Goal: Information Seeking & Learning: Learn about a topic

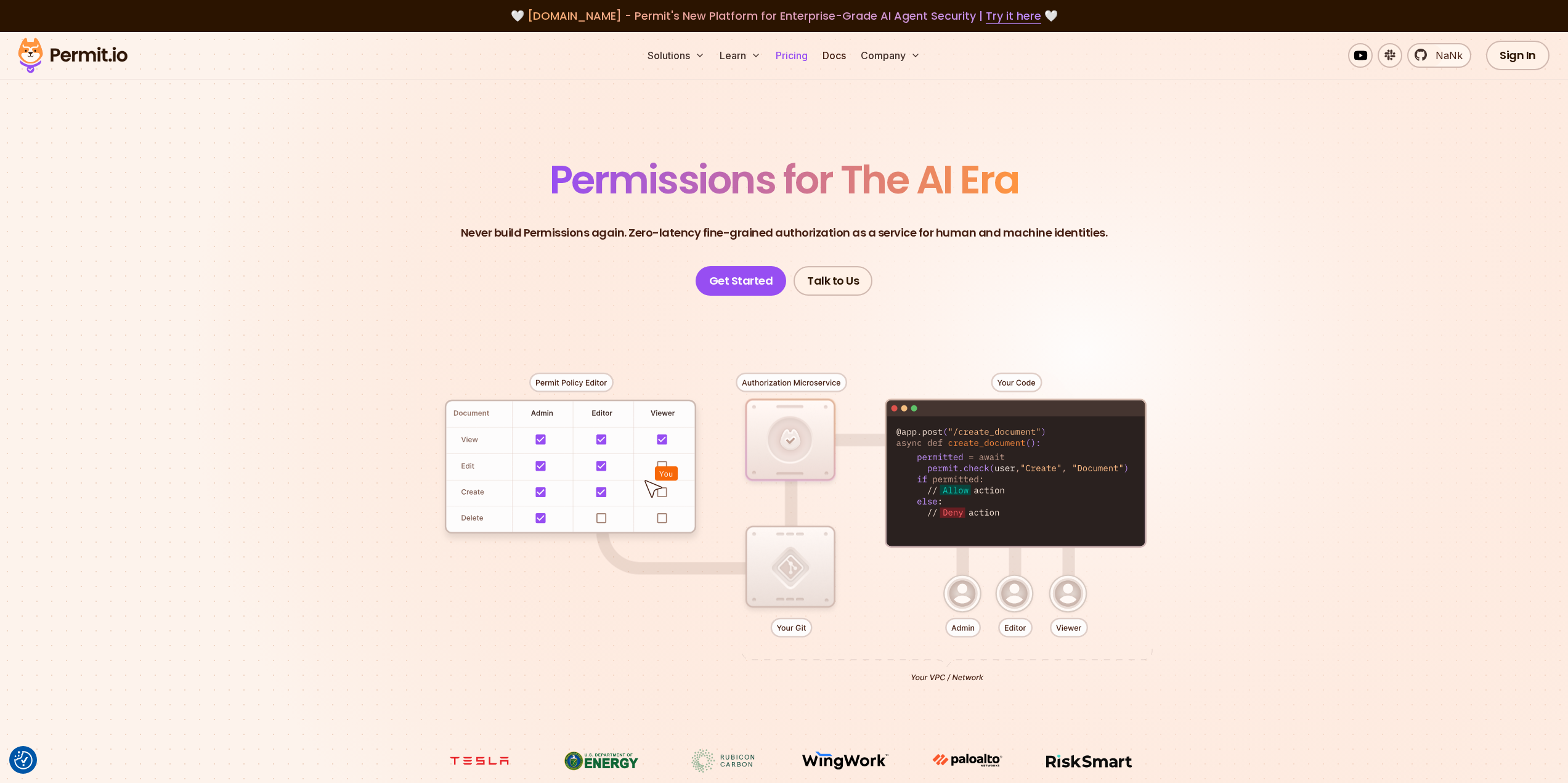
click at [799, 53] on link "Pricing" at bounding box center [792, 55] width 42 height 24
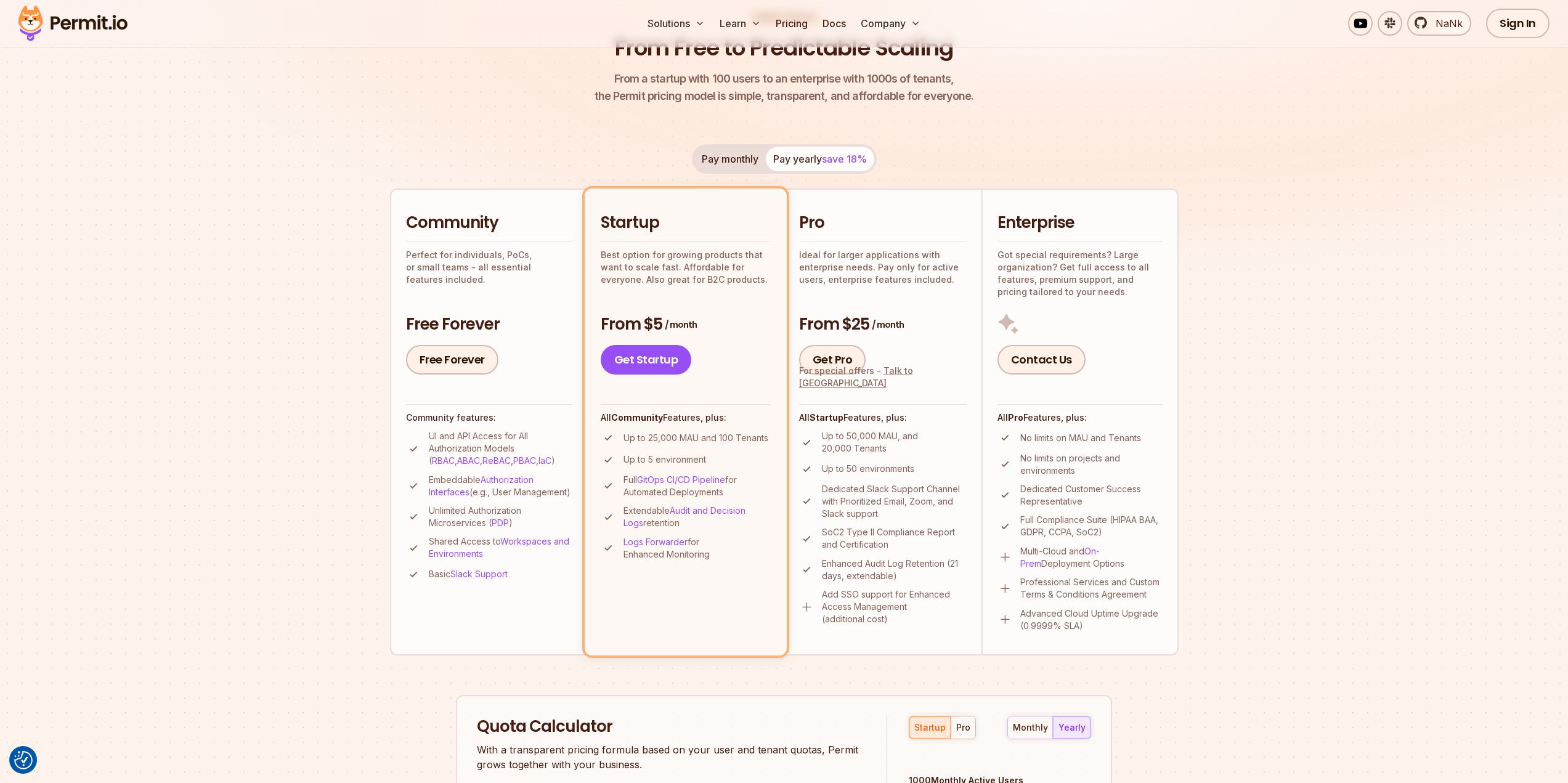
scroll to position [246, 0]
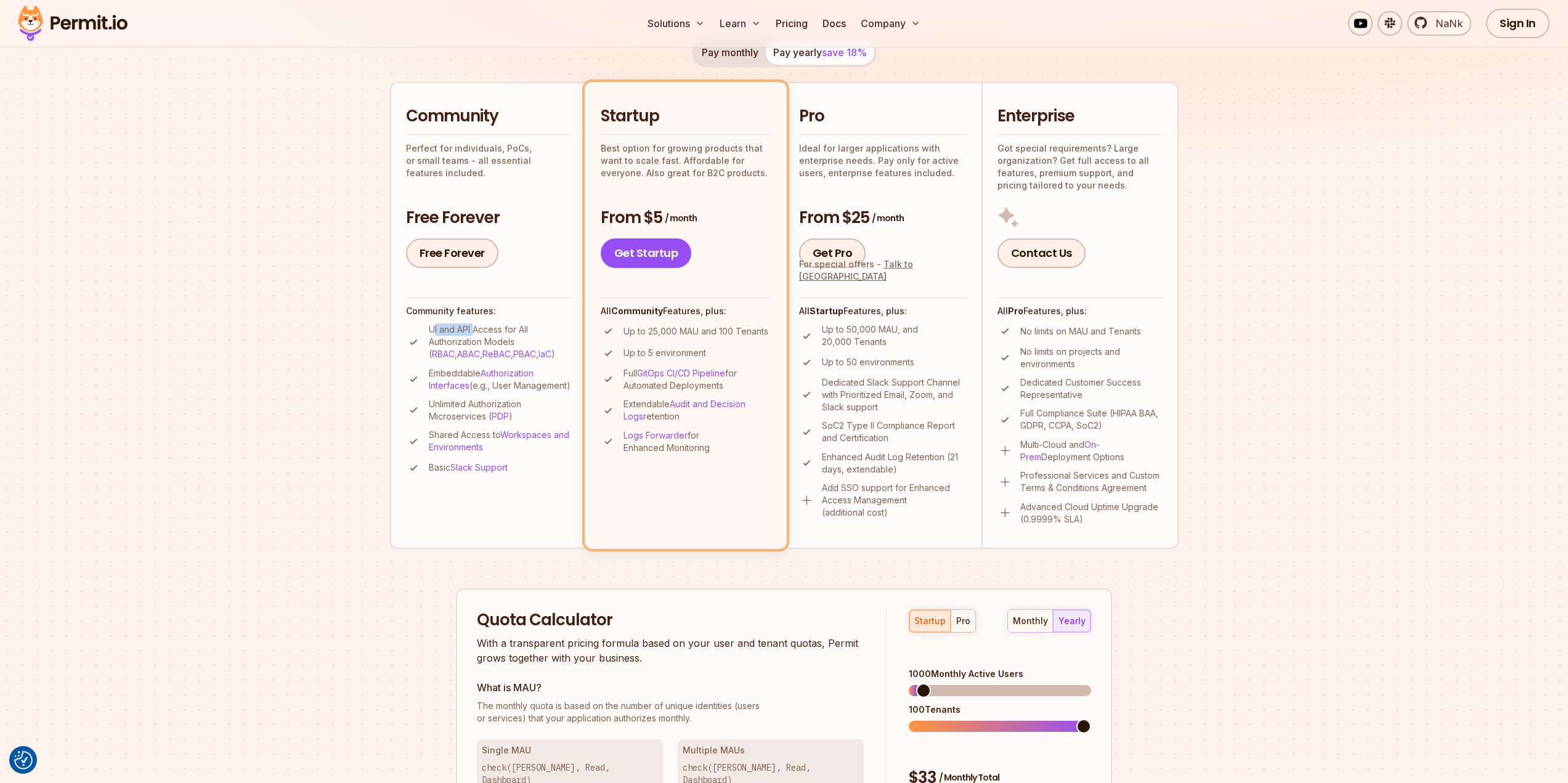
drag, startPoint x: 432, startPoint y: 331, endPoint x: 473, endPoint y: 334, distance: 41.1
click at [473, 334] on p "UI and API Access for All Authorization Models ( RBAC , ABAC , ReBAC , PBAC , I…" at bounding box center [501, 342] width 144 height 37
click at [502, 386] on p "Embeddable Authorization Interfaces (e.g., User Management)" at bounding box center [501, 379] width 144 height 24
click at [459, 373] on p "Embeddable Authorization Interfaces (e.g., User Management)" at bounding box center [501, 379] width 144 height 24
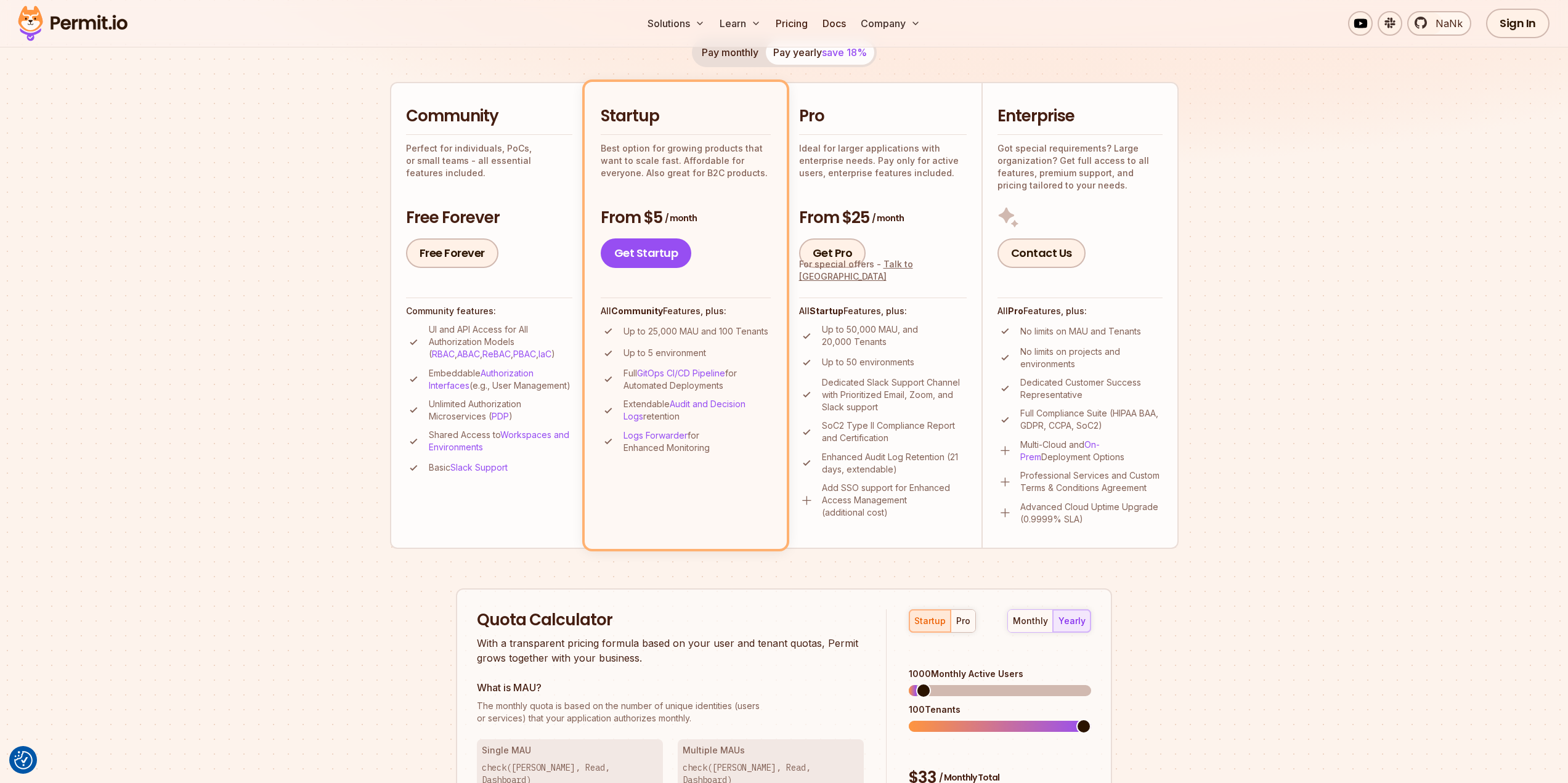
click at [459, 373] on p "Embeddable Authorization Interfaces (e.g., User Management)" at bounding box center [501, 379] width 144 height 24
click at [691, 386] on p "Full GitOps CI/CD Pipeline for Automated Deployments" at bounding box center [697, 379] width 147 height 24
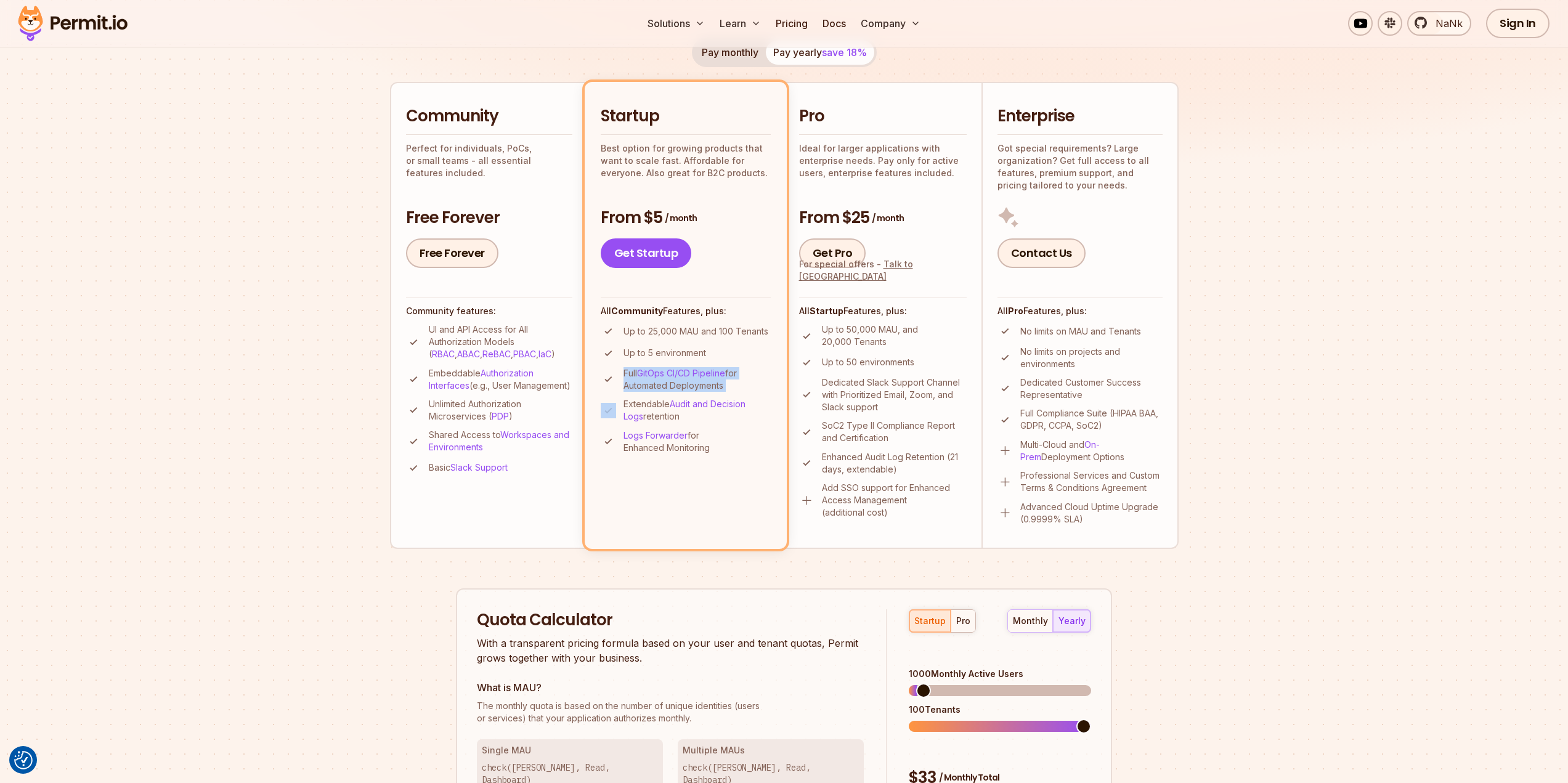
click at [691, 386] on p "Full GitOps CI/CD Pipeline for Automated Deployments" at bounding box center [697, 379] width 147 height 24
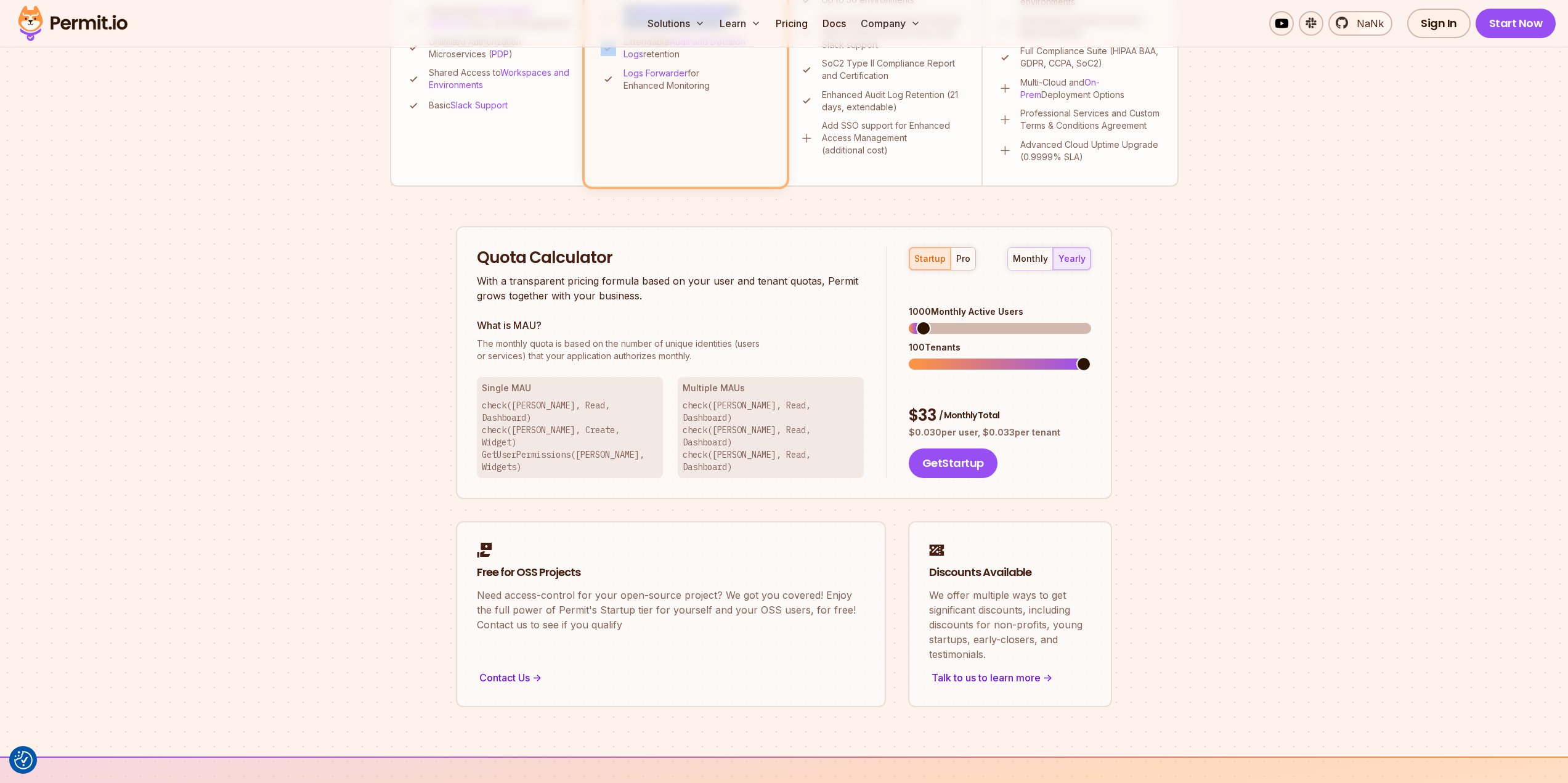
scroll to position [616, 0]
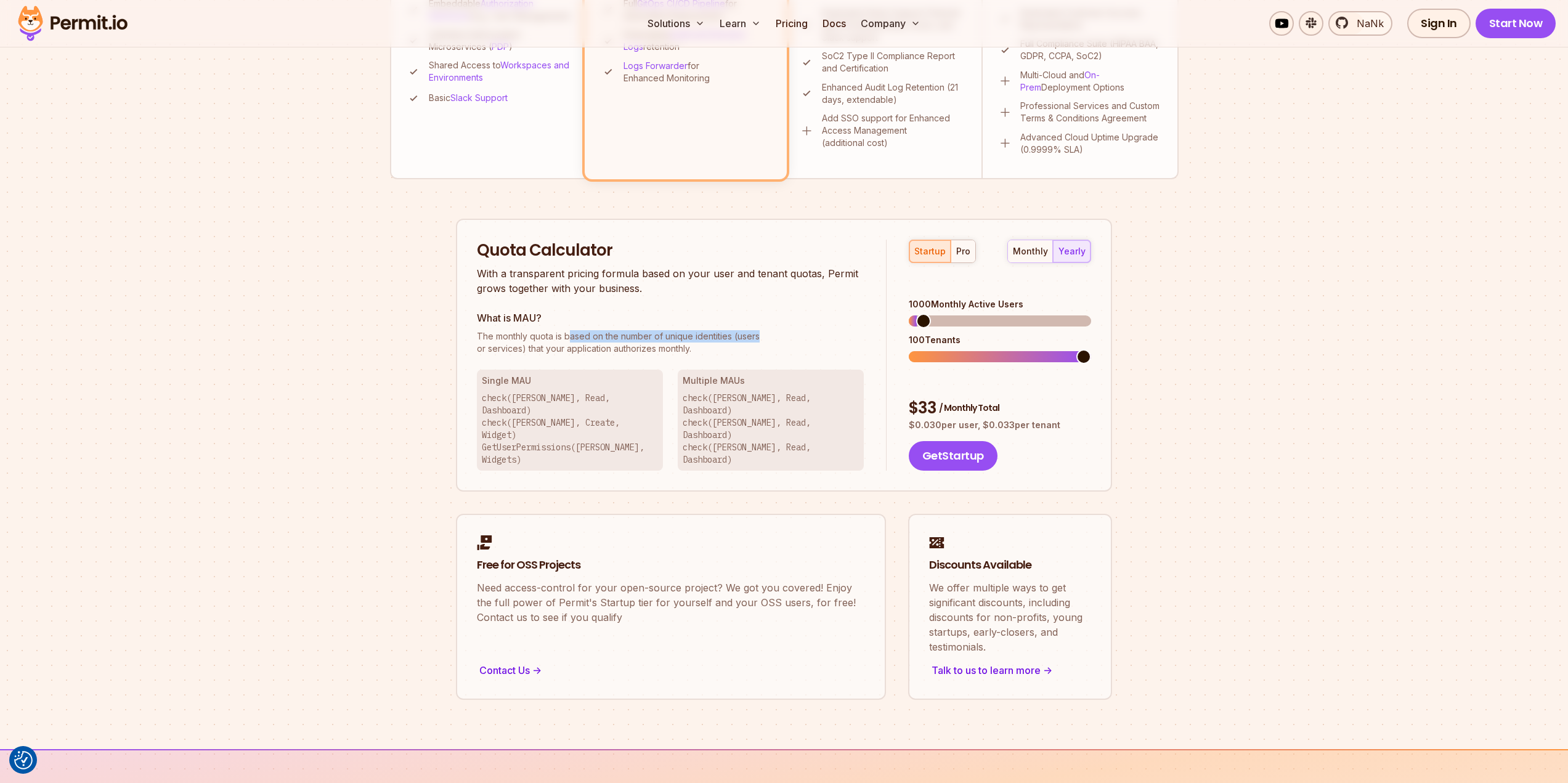
drag, startPoint x: 570, startPoint y: 340, endPoint x: 763, endPoint y: 342, distance: 193.0
click at [763, 342] on span "The monthly quota is based on the number of unique identities (users" at bounding box center [670, 336] width 387 height 13
click at [933, 257] on div "startup pro" at bounding box center [943, 252] width 67 height 24
click at [962, 256] on div "pro" at bounding box center [964, 251] width 15 height 13
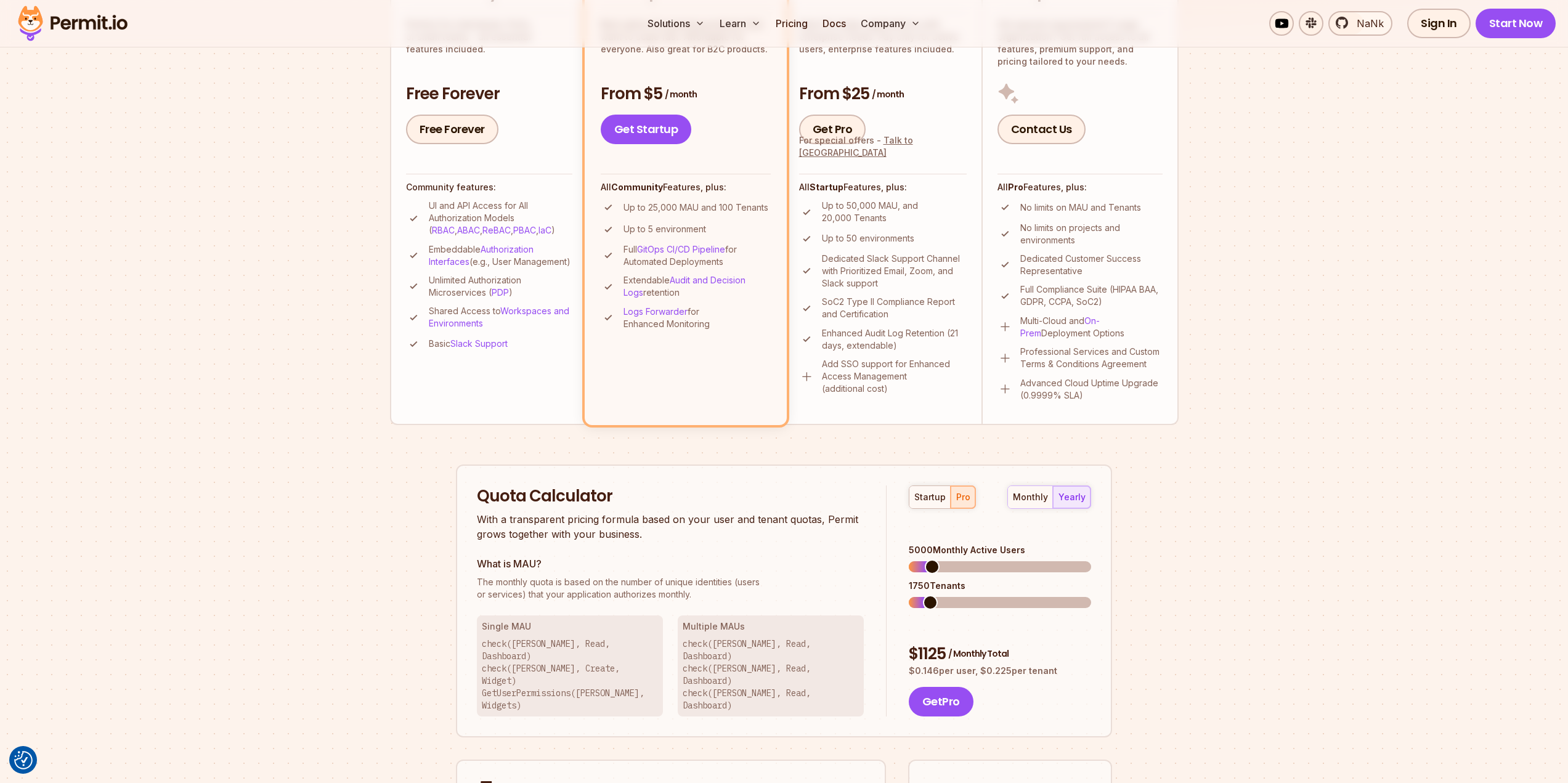
scroll to position [370, 0]
click at [933, 493] on div "startup" at bounding box center [930, 498] width 32 height 13
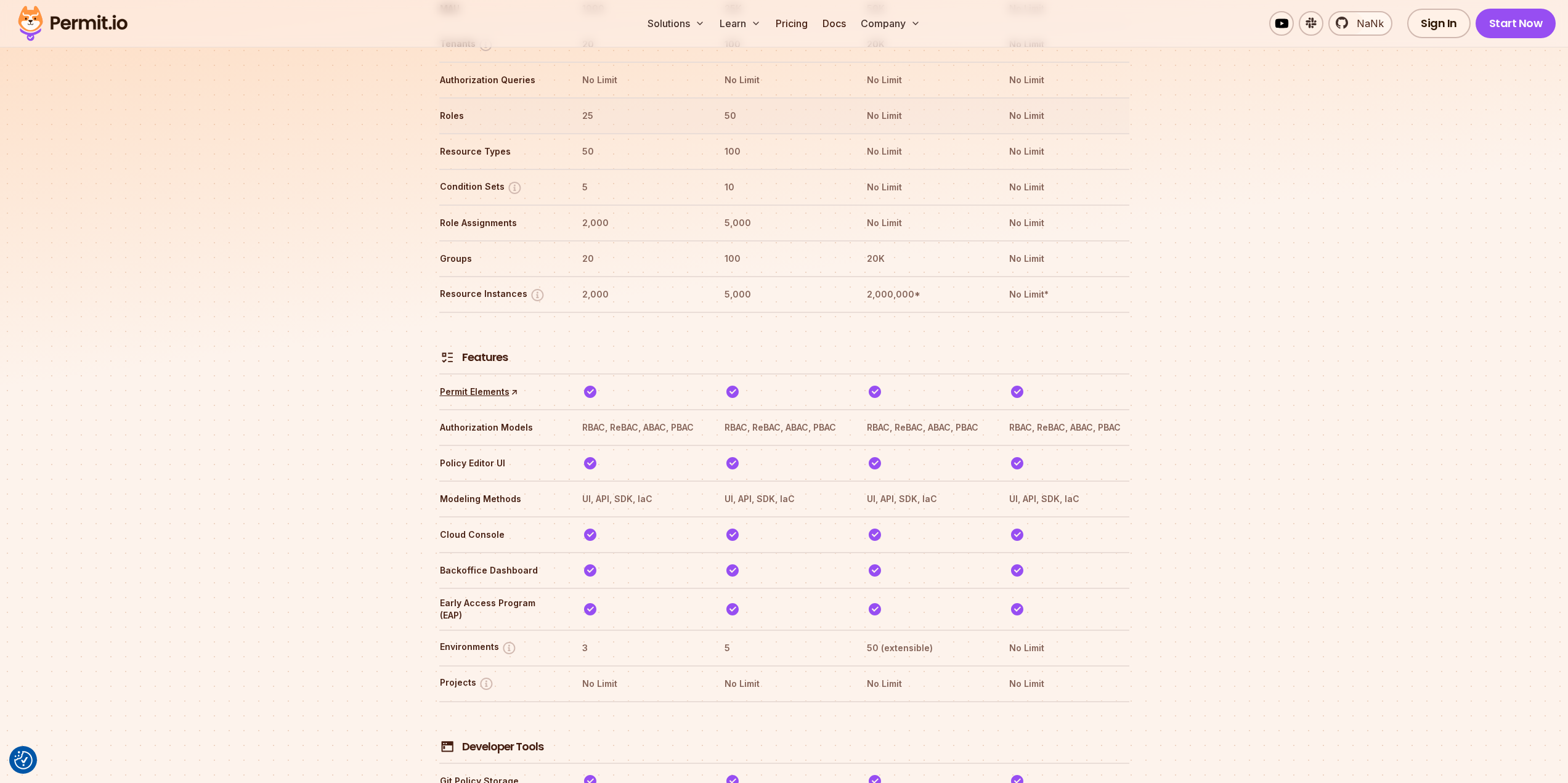
scroll to position [1417, 0]
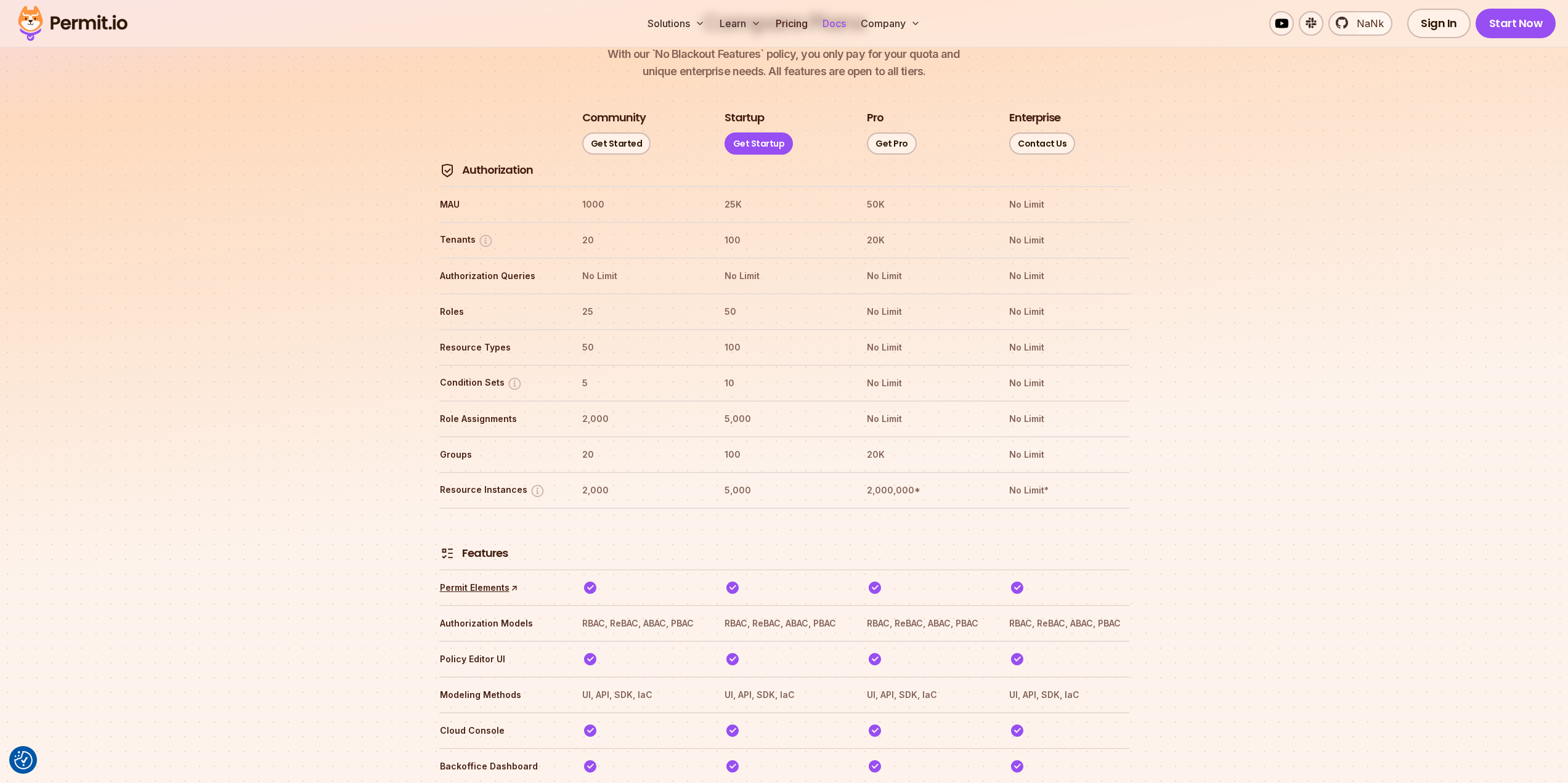
click at [838, 26] on link "Docs" at bounding box center [834, 23] width 33 height 24
click at [486, 581] on link "Permit Elements ↑" at bounding box center [479, 587] width 78 height 13
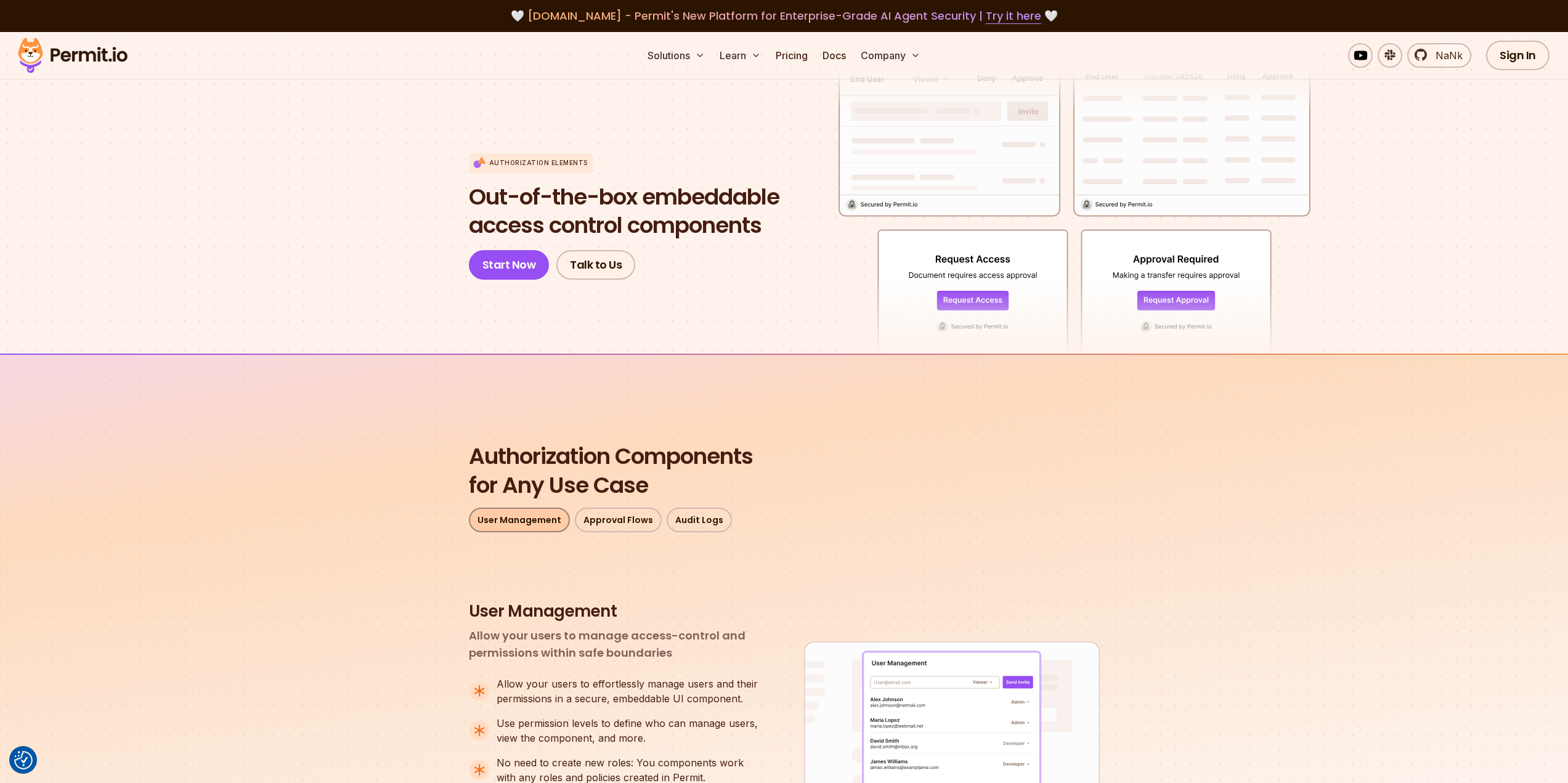
click at [515, 522] on link "User Management" at bounding box center [519, 519] width 101 height 24
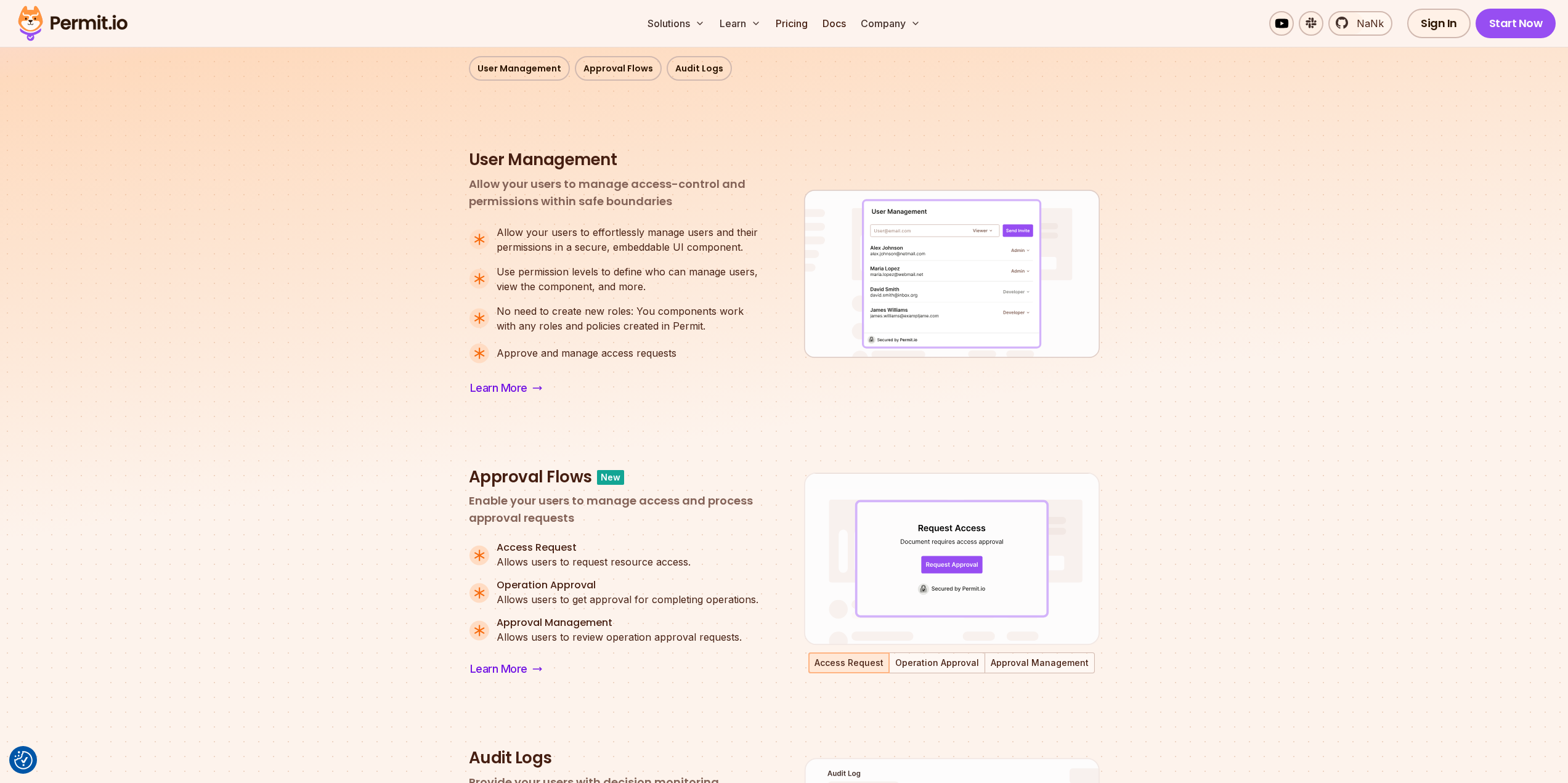
scroll to position [480, 0]
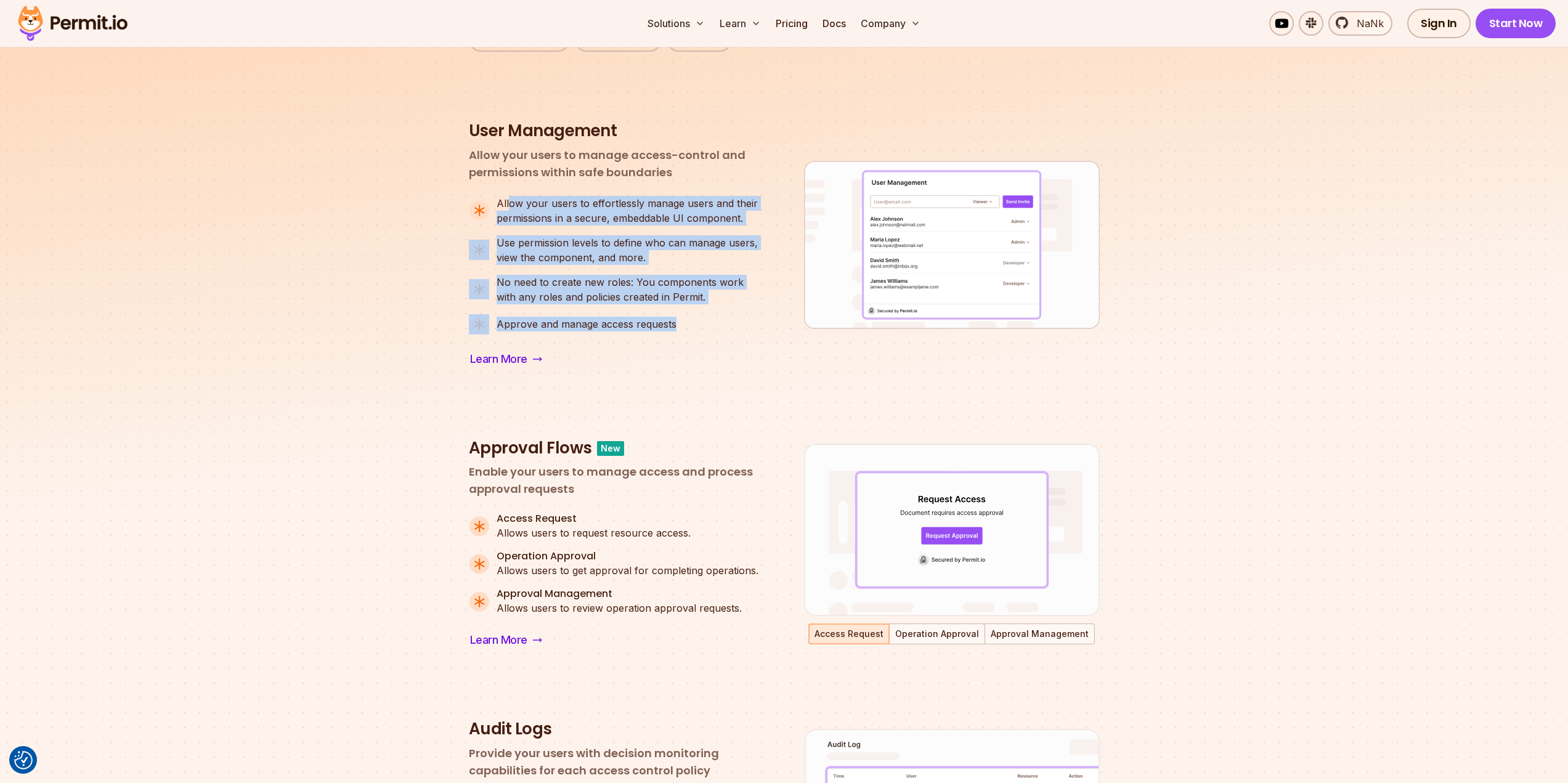
drag, startPoint x: 509, startPoint y: 202, endPoint x: 697, endPoint y: 322, distance: 223.0
click at [697, 322] on ul "Allow your users to effortlessly manage users and their permissions in a secure…" at bounding box center [616, 265] width 296 height 138
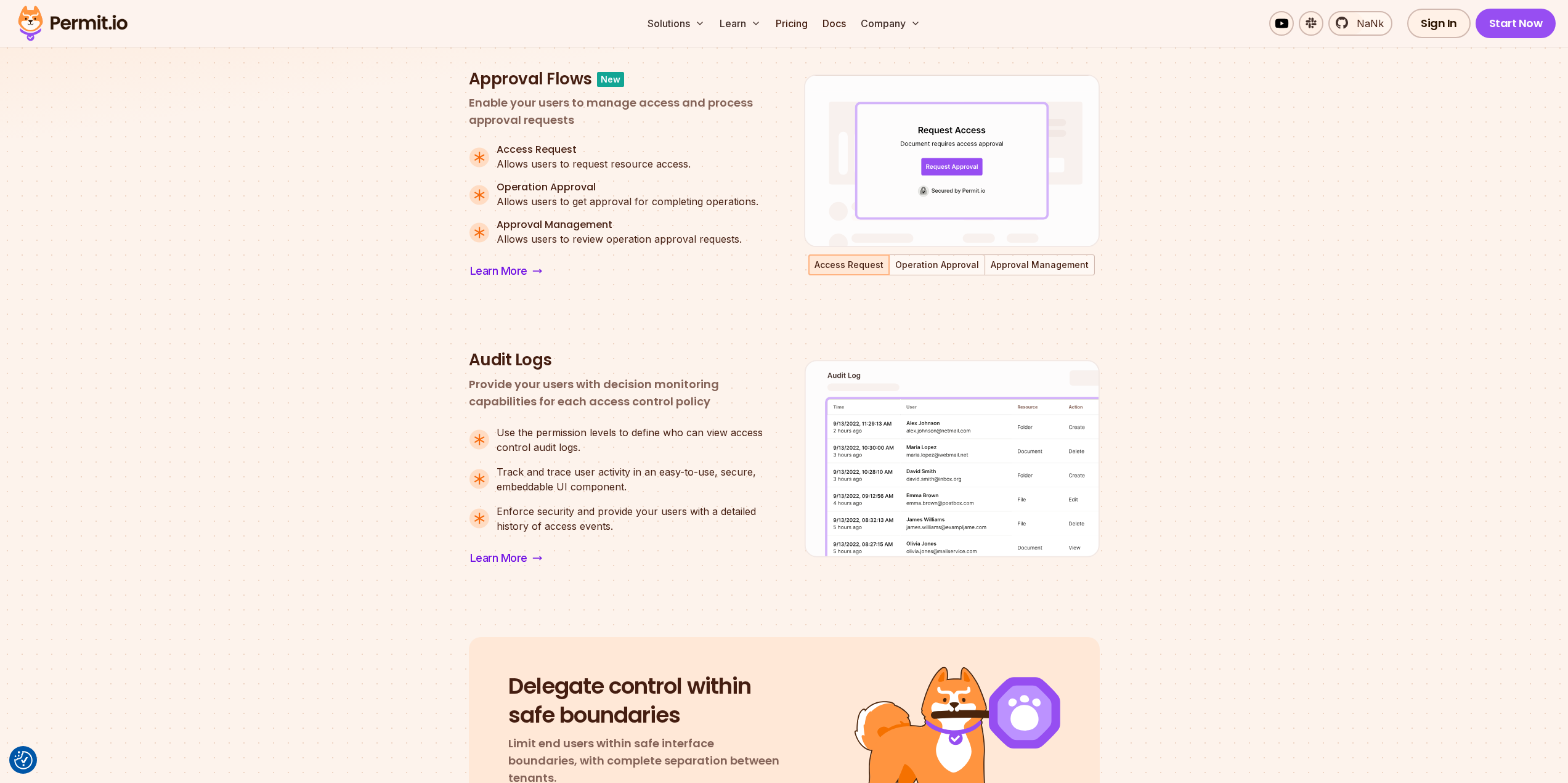
scroll to position [850, 0]
drag, startPoint x: 469, startPoint y: 359, endPoint x: 735, endPoint y: 393, distance: 268.2
click at [735, 393] on div "Audit Logs Provide your users with decision monitoring capabilities for each ac…" at bounding box center [616, 380] width 296 height 61
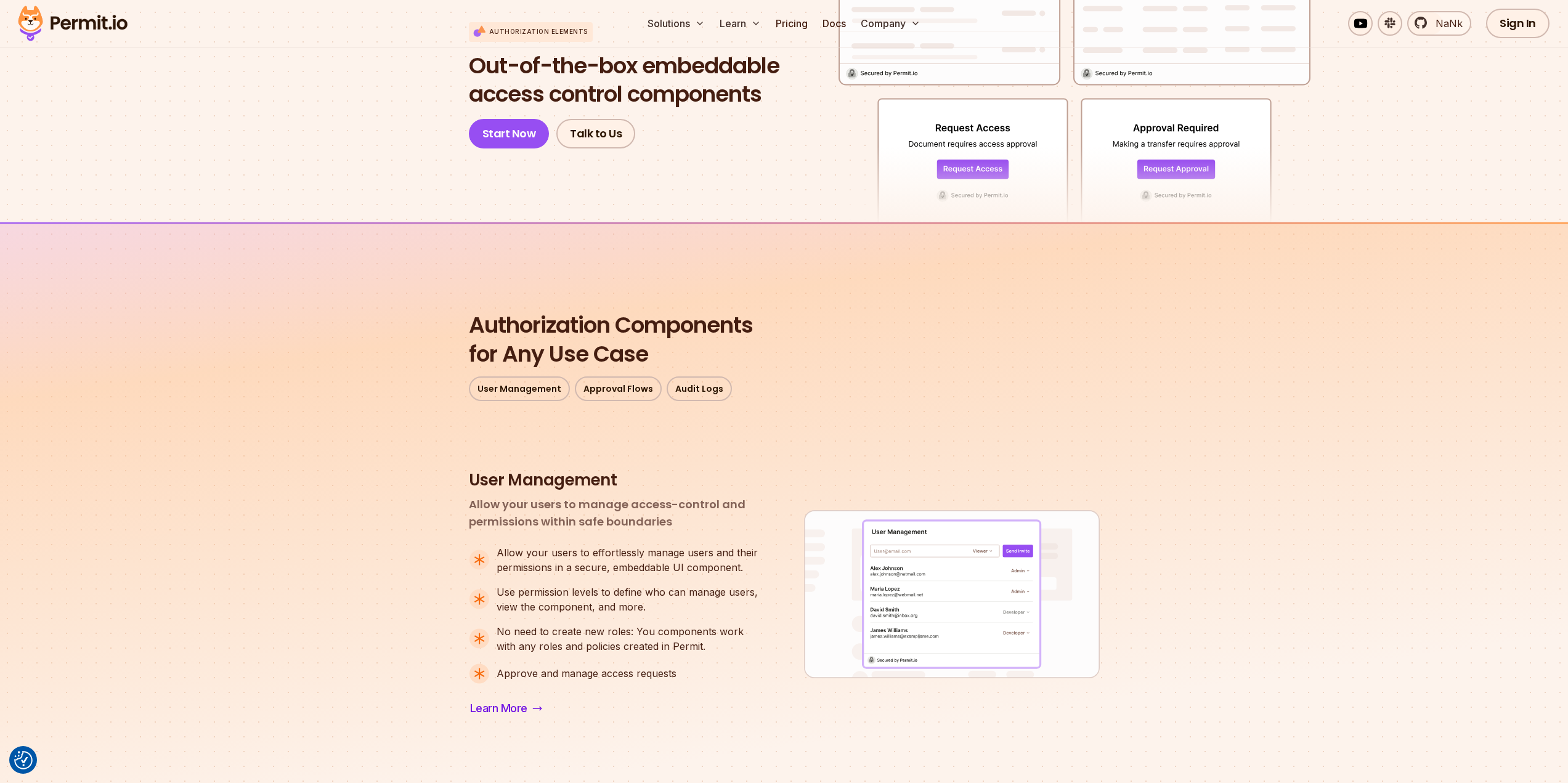
scroll to position [0, 0]
